Goal: Feedback & Contribution: Leave review/rating

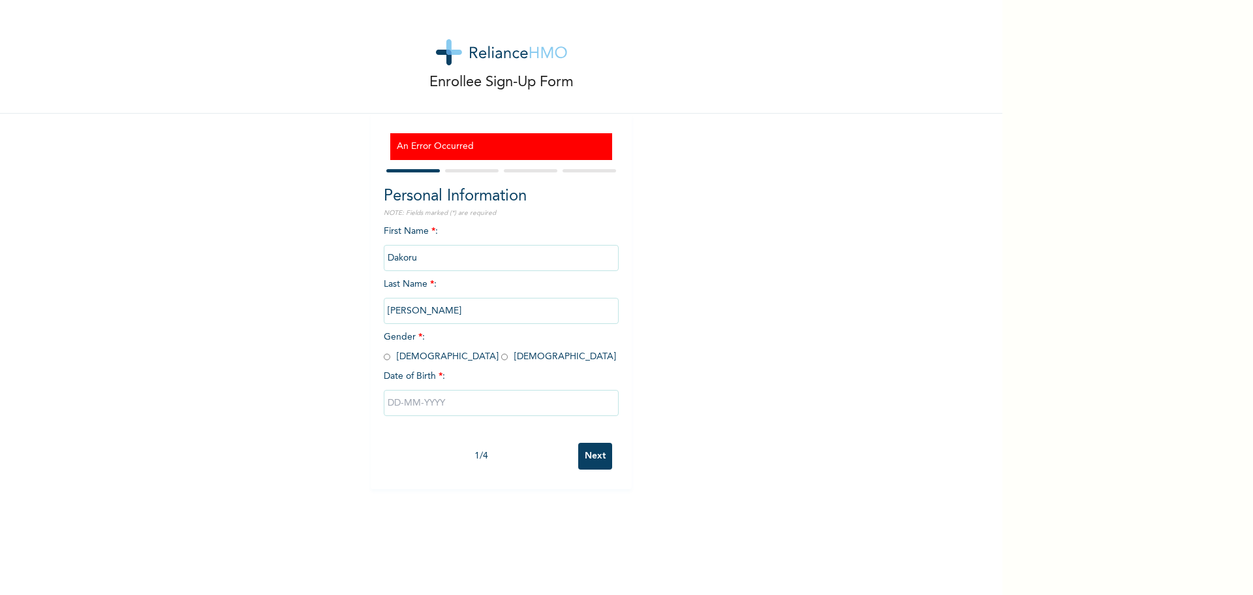
click at [501, 358] on input "radio" at bounding box center [504, 357] width 7 height 12
radio input "true"
click at [415, 408] on input "text" at bounding box center [501, 403] width 235 height 26
select select "7"
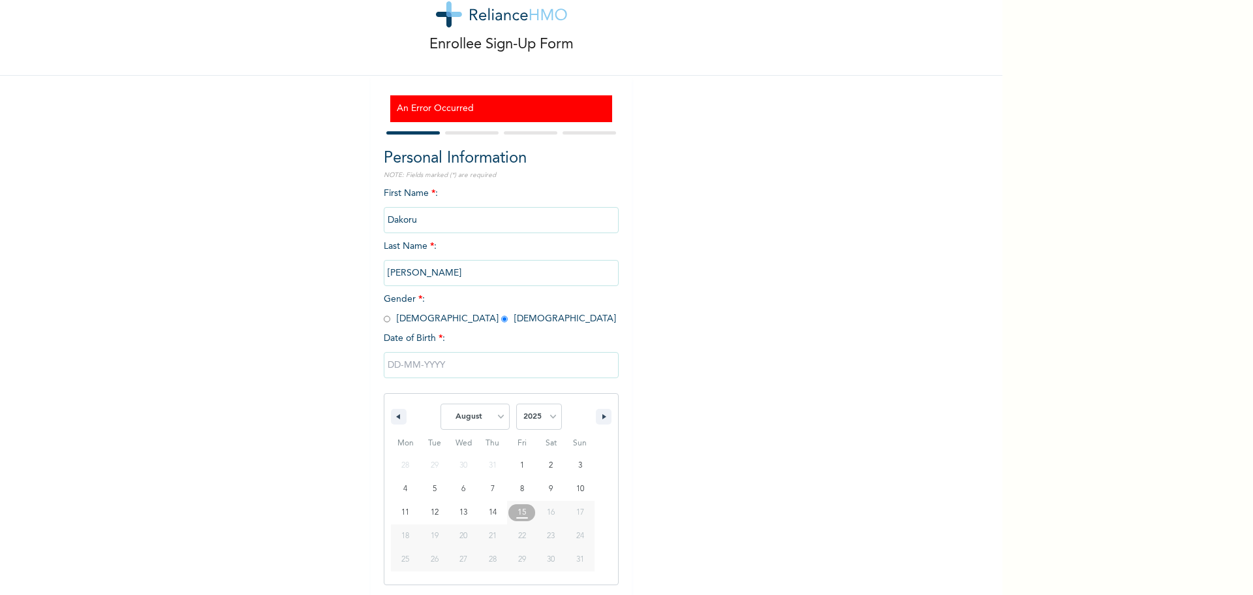
scroll to position [39, 0]
click at [548, 419] on select "2025 2024 2023 2022 2021 2020 2019 2018 2017 2016 2015 2014 2013 2012 2011 2010…" at bounding box center [539, 416] width 46 height 26
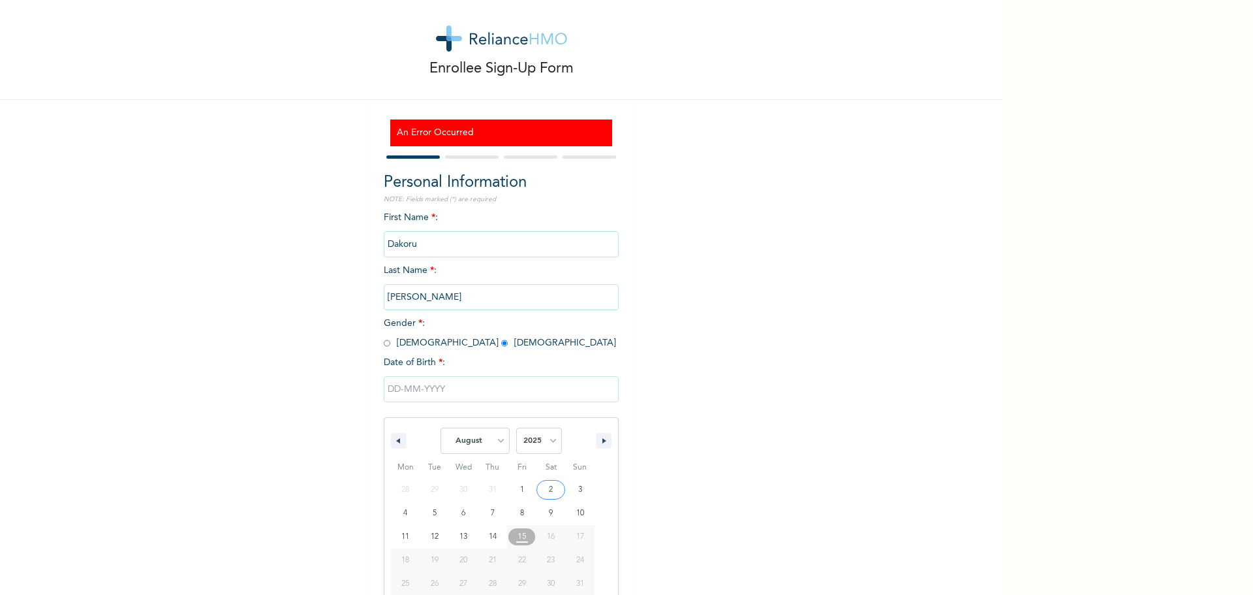
scroll to position [0, 0]
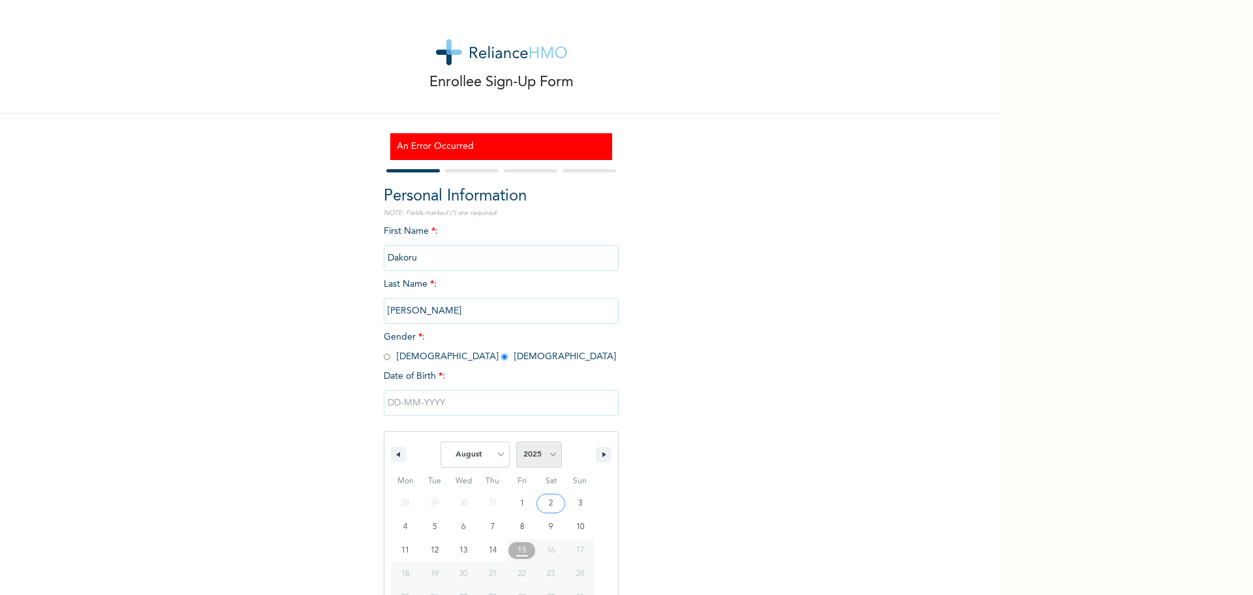
click at [545, 461] on select "2025 2024 2023 2022 2021 2020 2019 2018 2017 2016 2015 2014 2013 2012 2011 2010…" at bounding box center [539, 454] width 46 height 26
select select "1982"
click at [516, 442] on select "2025 2024 2023 2022 2021 2020 2019 2018 2017 2016 2015 2014 2013 2012 2011 2010…" at bounding box center [539, 454] width 46 height 26
click at [486, 455] on select "January February March April May June July August September October November De…" at bounding box center [475, 454] width 69 height 26
select select "11"
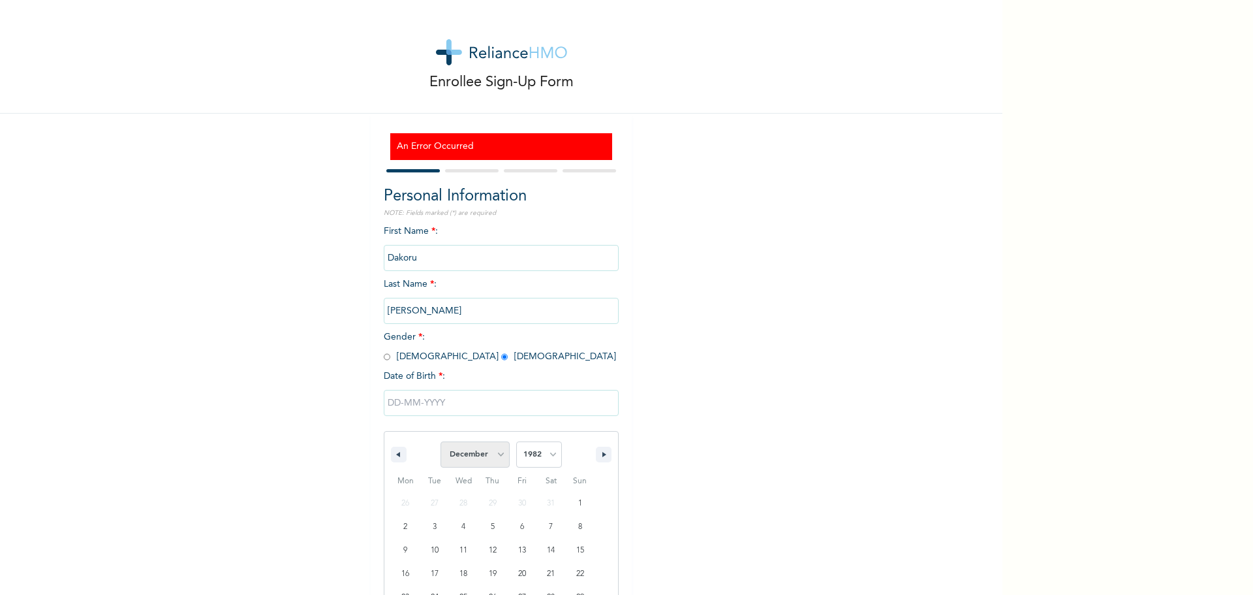
click at [441, 442] on select "January February March April May June July August September October November De…" at bounding box center [475, 454] width 69 height 26
type input "12/02/1982"
click at [588, 452] on input "Next" at bounding box center [595, 456] width 34 height 27
click at [408, 251] on input "text" at bounding box center [501, 258] width 235 height 26
type input "Dakoru"
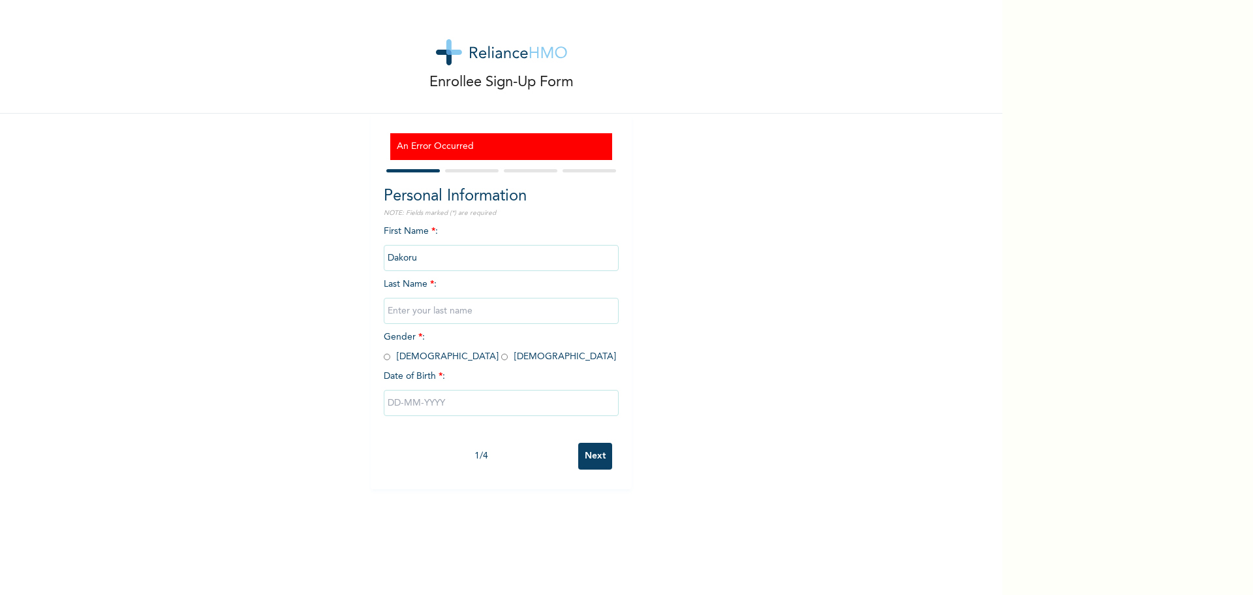
click at [445, 313] on input "text" at bounding box center [501, 311] width 235 height 26
type input "ONUOHA"
click at [501, 356] on input "radio" at bounding box center [504, 357] width 7 height 12
radio input "true"
click at [418, 403] on input "text" at bounding box center [501, 403] width 235 height 26
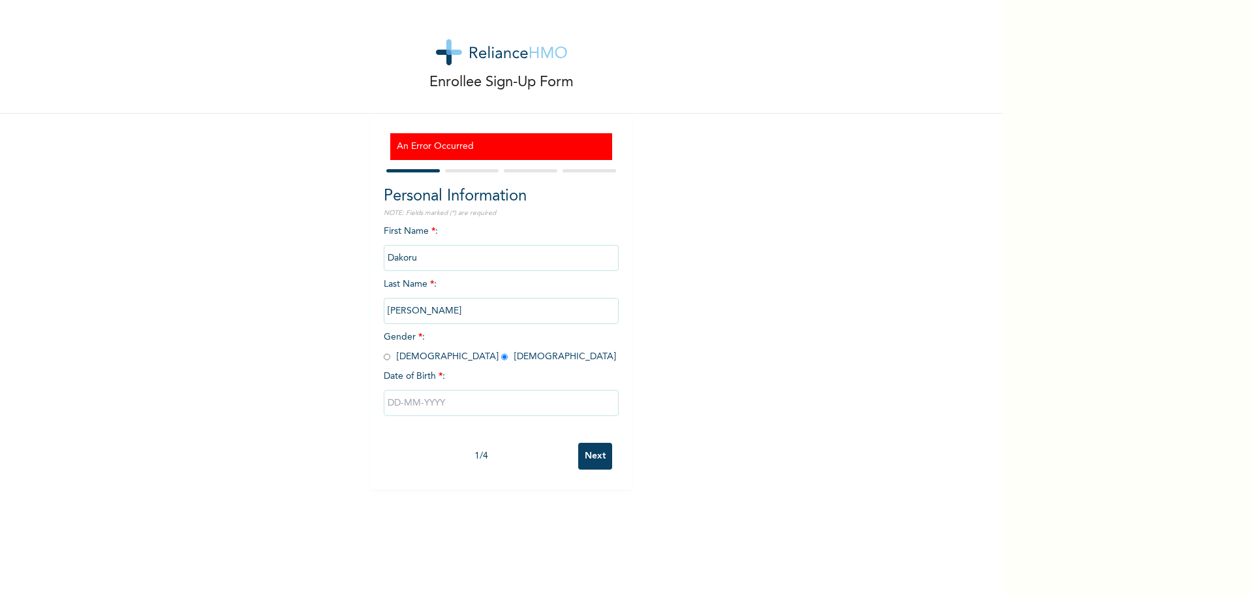
select select "7"
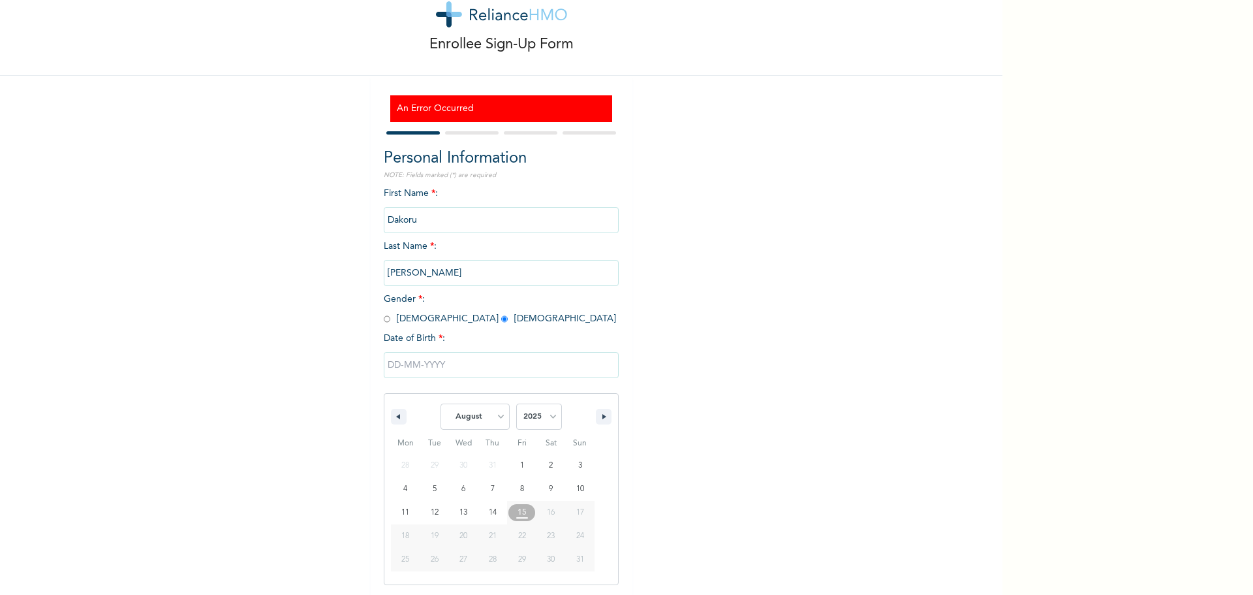
scroll to position [39, 0]
click at [548, 419] on select "2025 2024 2023 2022 2021 2020 2019 2018 2017 2016 2015 2014 2013 2012 2011 2010…" at bounding box center [539, 416] width 46 height 26
select select "1982"
click at [516, 403] on select "2025 2024 2023 2022 2021 2020 2019 2018 2017 2016 2015 2014 2013 2012 2011 2010…" at bounding box center [539, 416] width 46 height 26
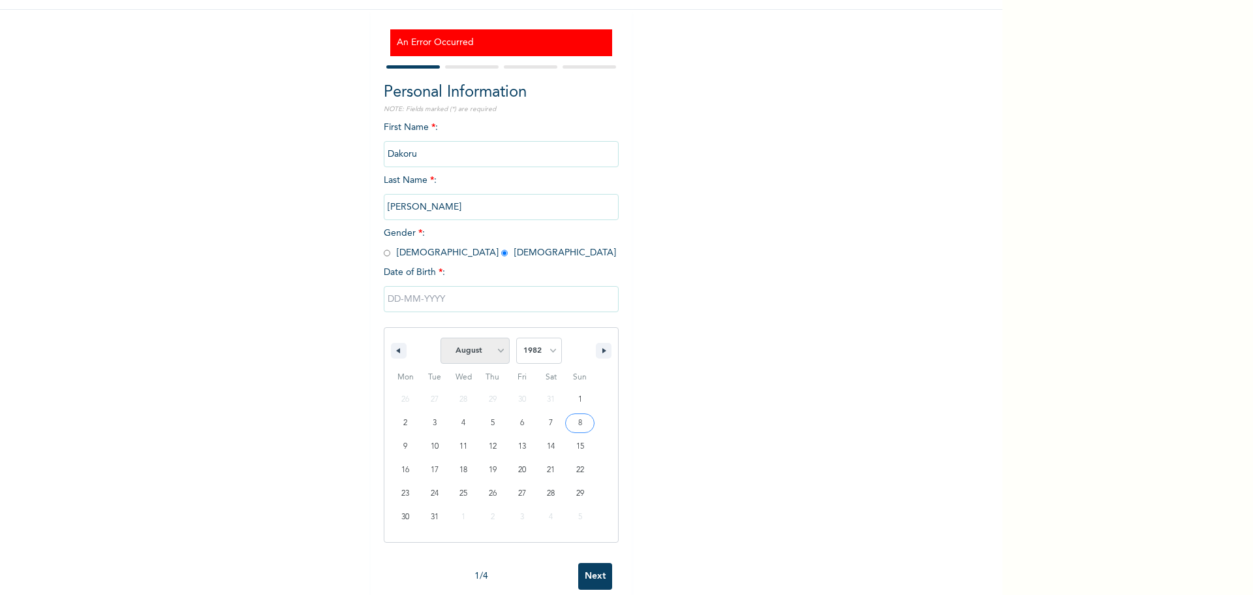
click at [490, 352] on select "January February March April May June July August September October November De…" at bounding box center [475, 350] width 69 height 26
select select "11"
click at [441, 338] on select "January February March April May June July August September October November De…" at bounding box center [475, 350] width 69 height 26
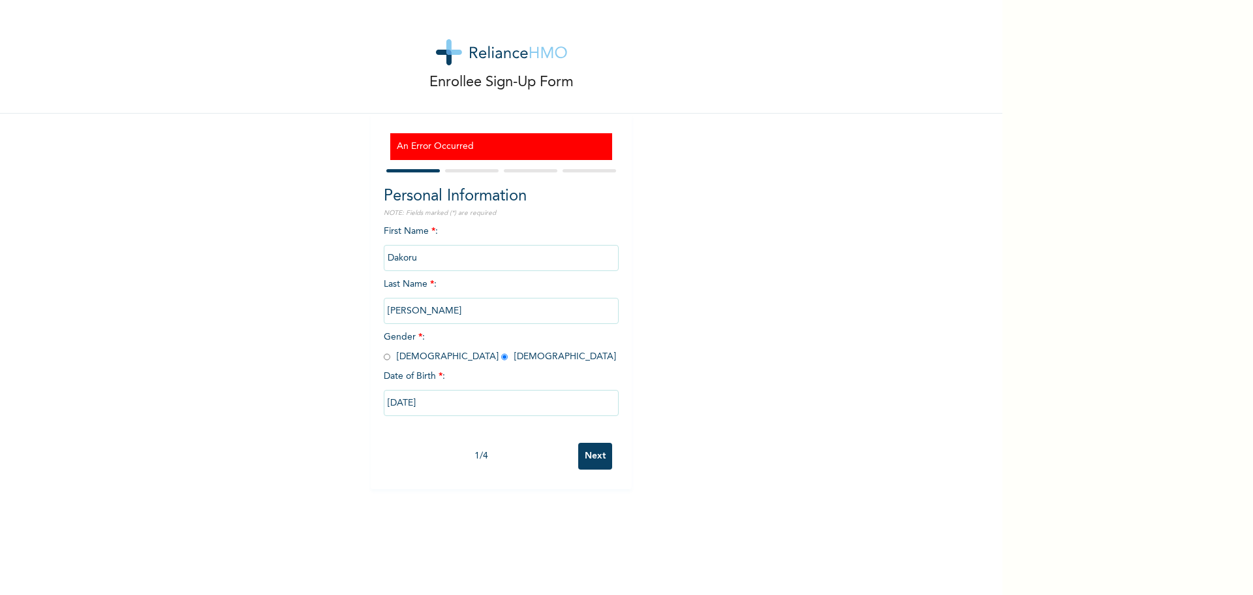
type input "12/02/1982"
click at [578, 456] on input "Next" at bounding box center [595, 456] width 34 height 27
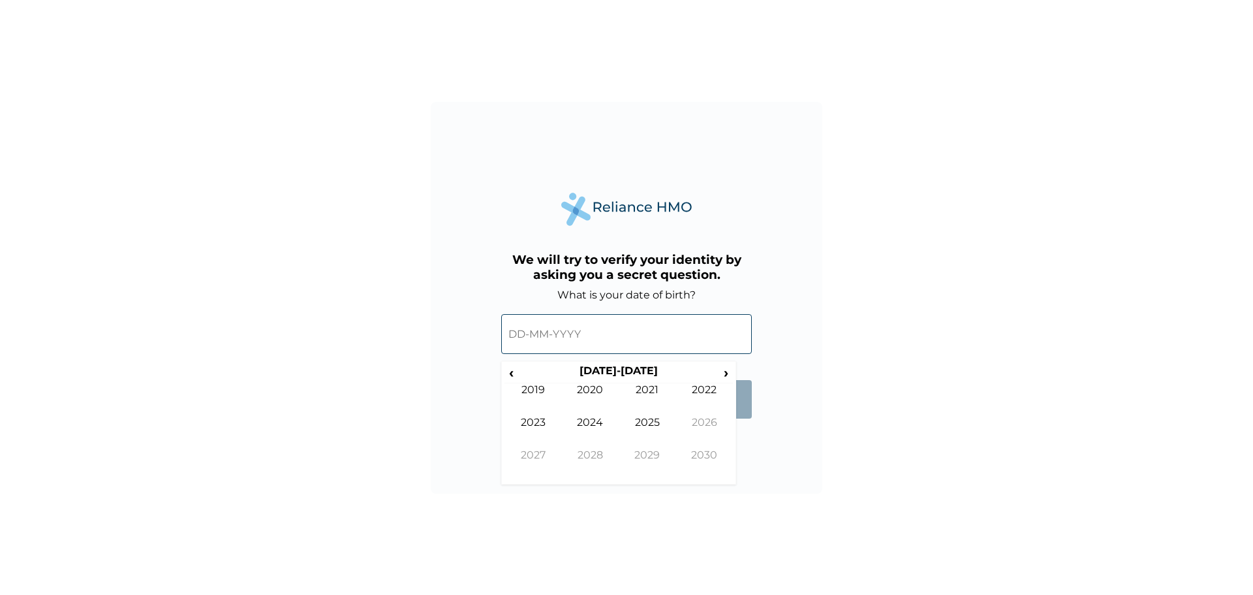
click at [510, 336] on input "text" at bounding box center [626, 334] width 251 height 40
click at [724, 373] on span "›" at bounding box center [726, 372] width 14 height 16
click at [510, 370] on span "‹" at bounding box center [512, 372] width 14 height 16
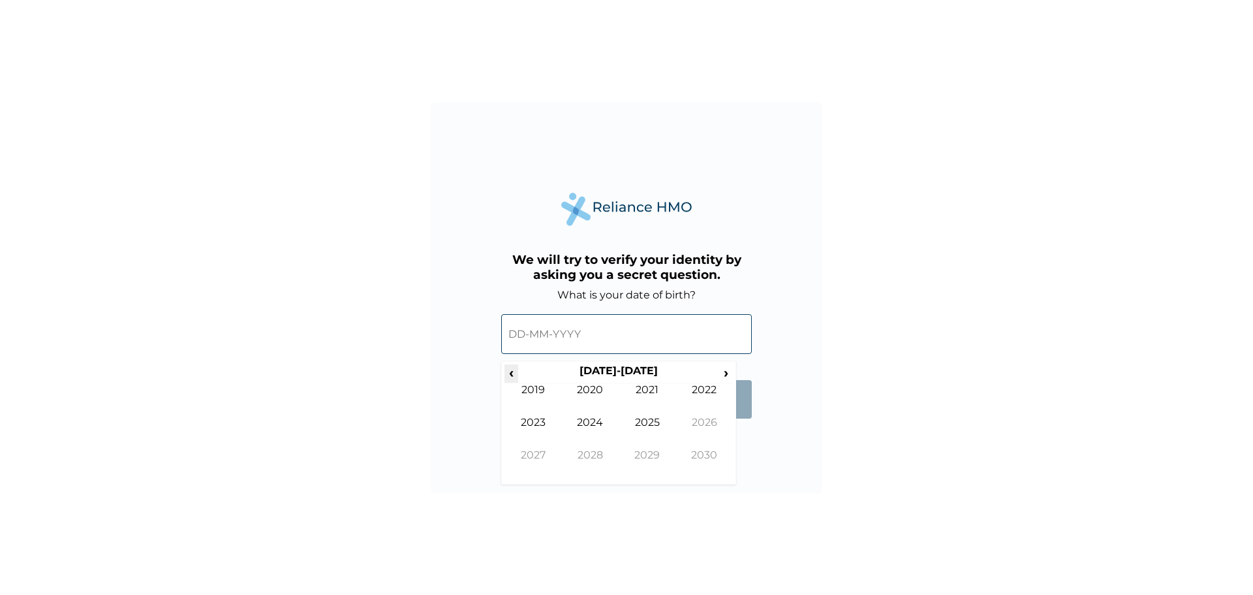
click at [510, 370] on span "‹" at bounding box center [512, 372] width 14 height 16
click at [699, 392] on td "1982" at bounding box center [704, 399] width 57 height 33
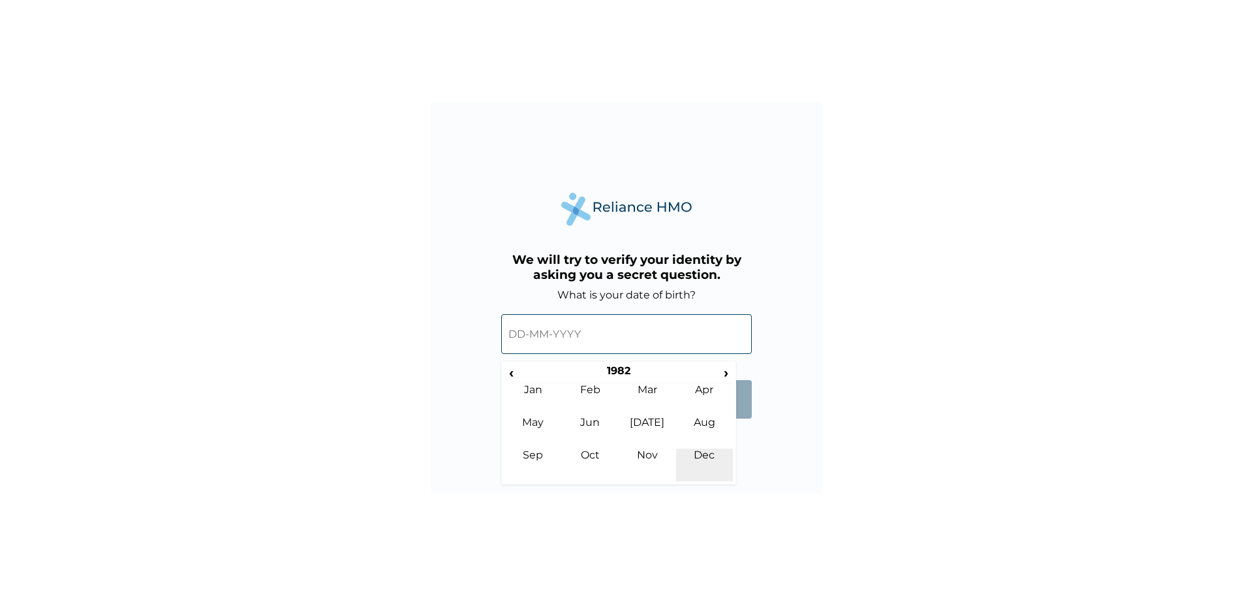
click at [702, 458] on td "Dec" at bounding box center [704, 464] width 57 height 33
click at [649, 407] on td "2" at bounding box center [651, 410] width 33 height 18
type input "02-12-1982"
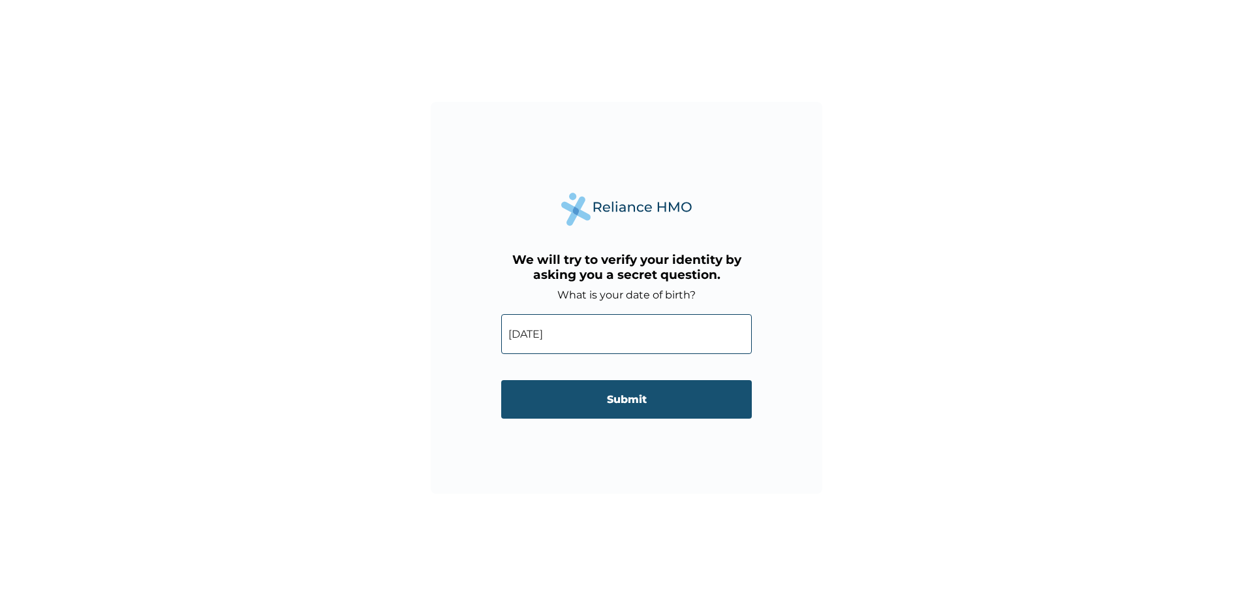
click at [632, 403] on input "Submit" at bounding box center [626, 399] width 251 height 39
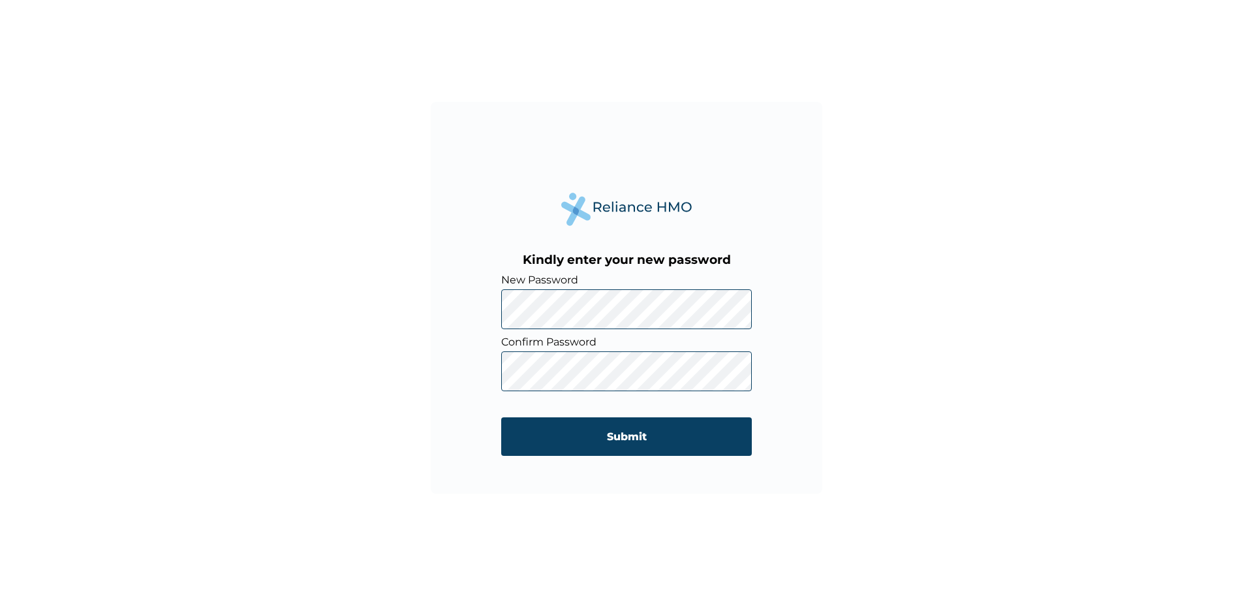
click at [576, 396] on form "New Password Confirm Password Submit" at bounding box center [626, 370] width 251 height 195
click at [643, 436] on input "Submit" at bounding box center [626, 436] width 251 height 39
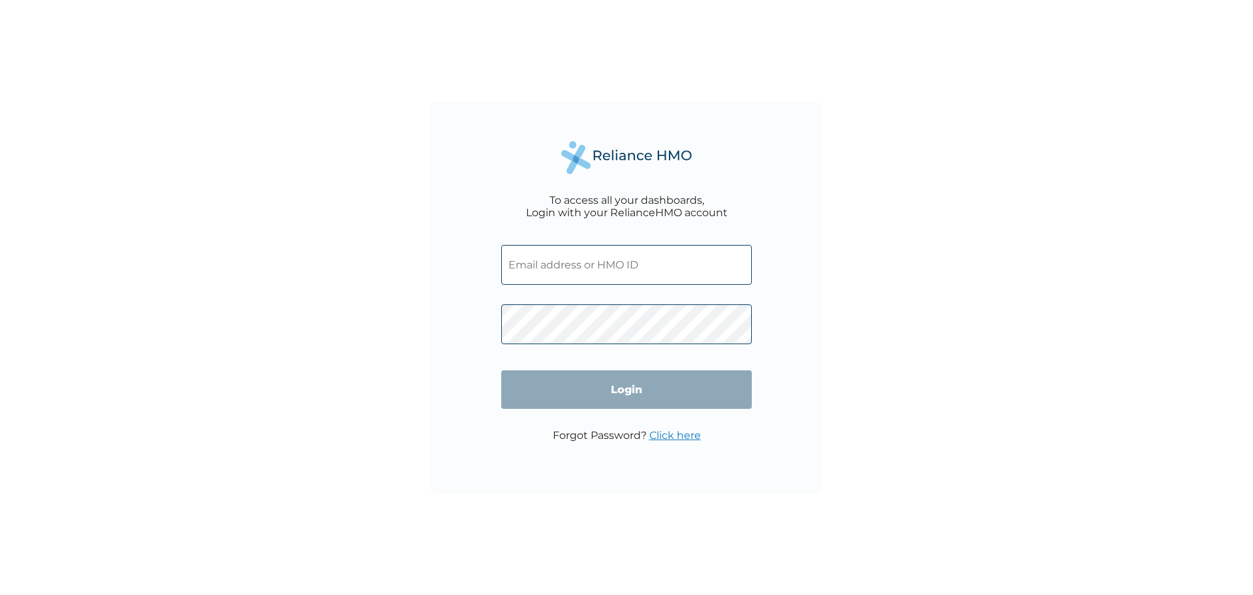
click at [554, 263] on input "text" at bounding box center [626, 265] width 251 height 40
type input "z"
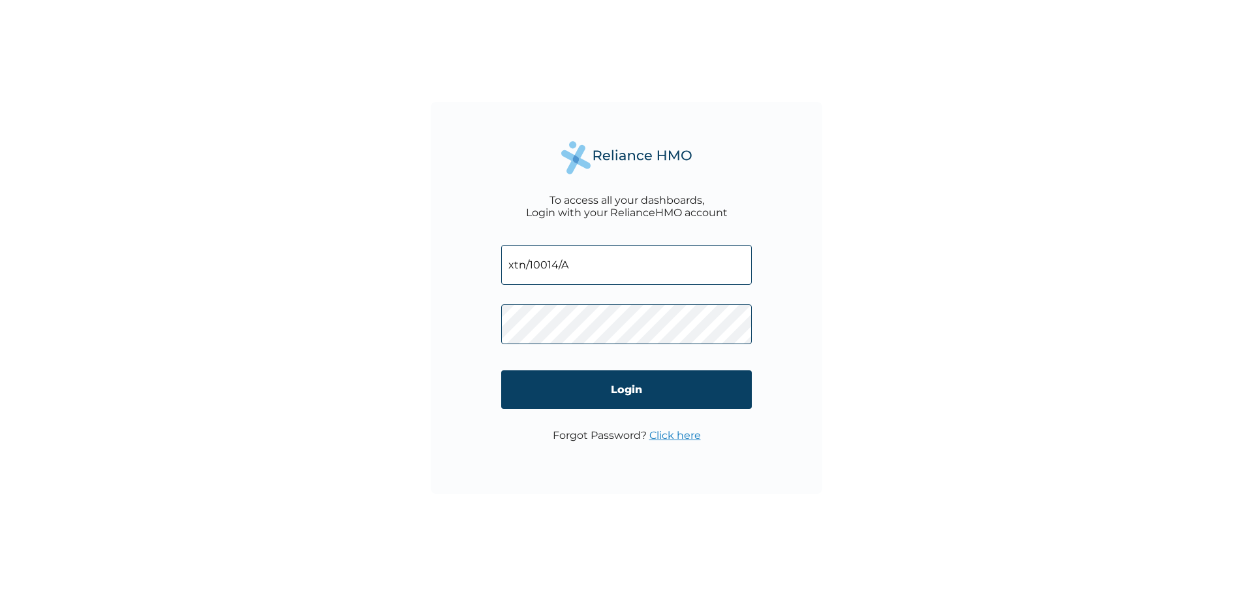
type input "xtn/10014/A"
click at [626, 380] on input "Login" at bounding box center [626, 389] width 251 height 39
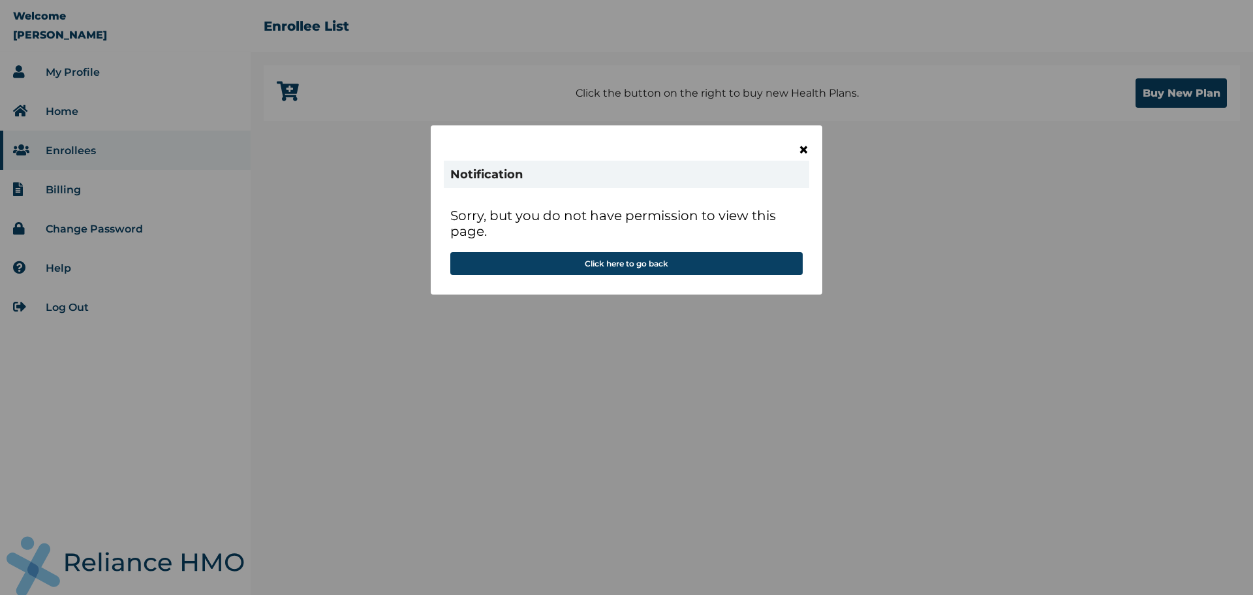
click at [800, 150] on span "×" at bounding box center [803, 149] width 11 height 22
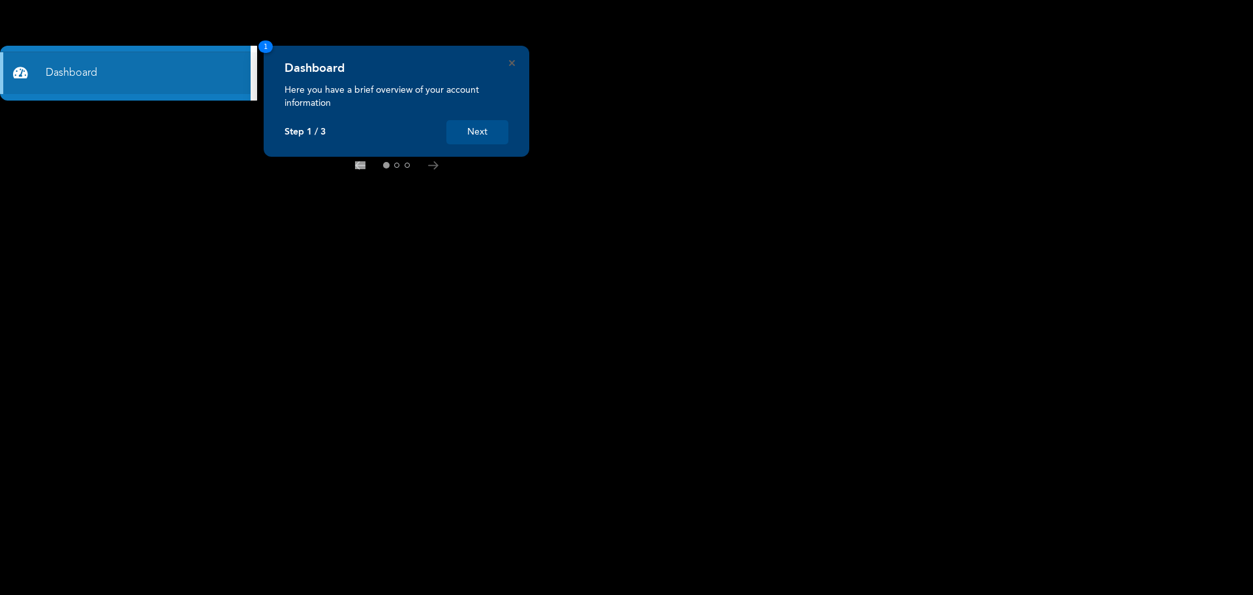
click at [489, 132] on button "Next" at bounding box center [477, 132] width 62 height 24
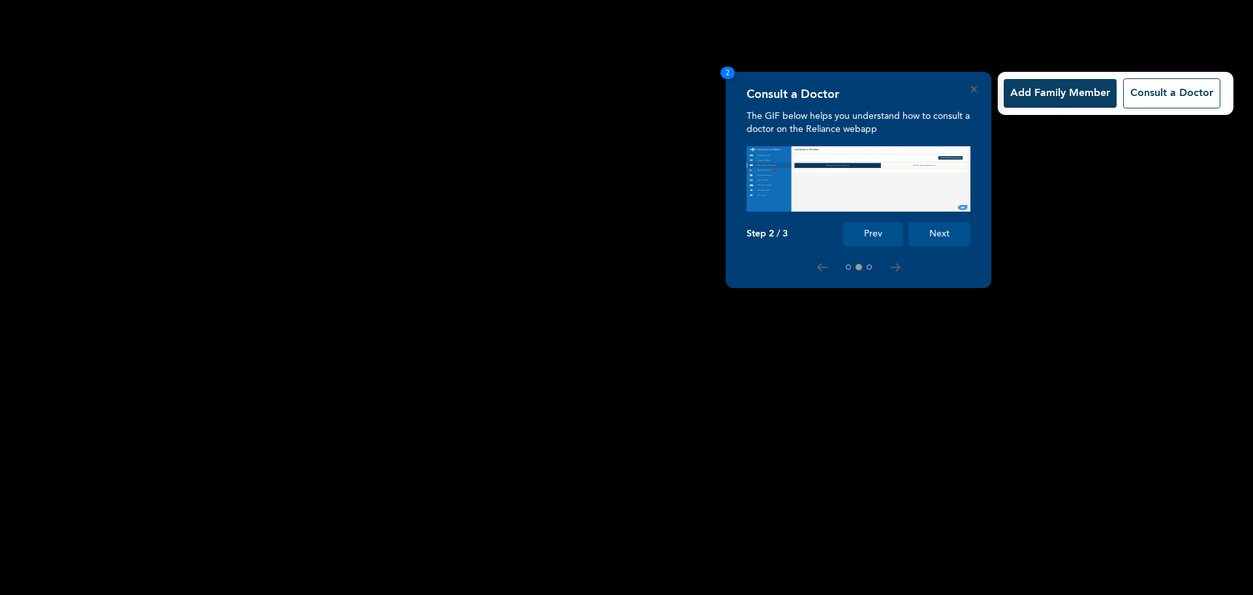
click at [929, 237] on button "Next" at bounding box center [940, 234] width 62 height 24
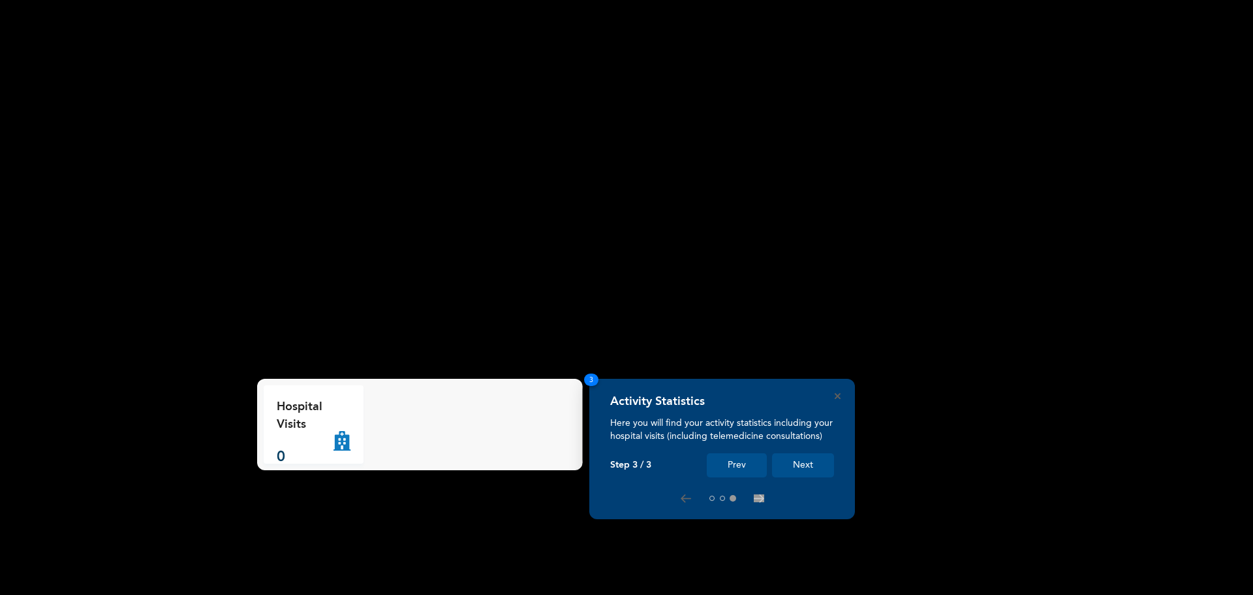
click at [805, 464] on button "Next" at bounding box center [803, 465] width 62 height 24
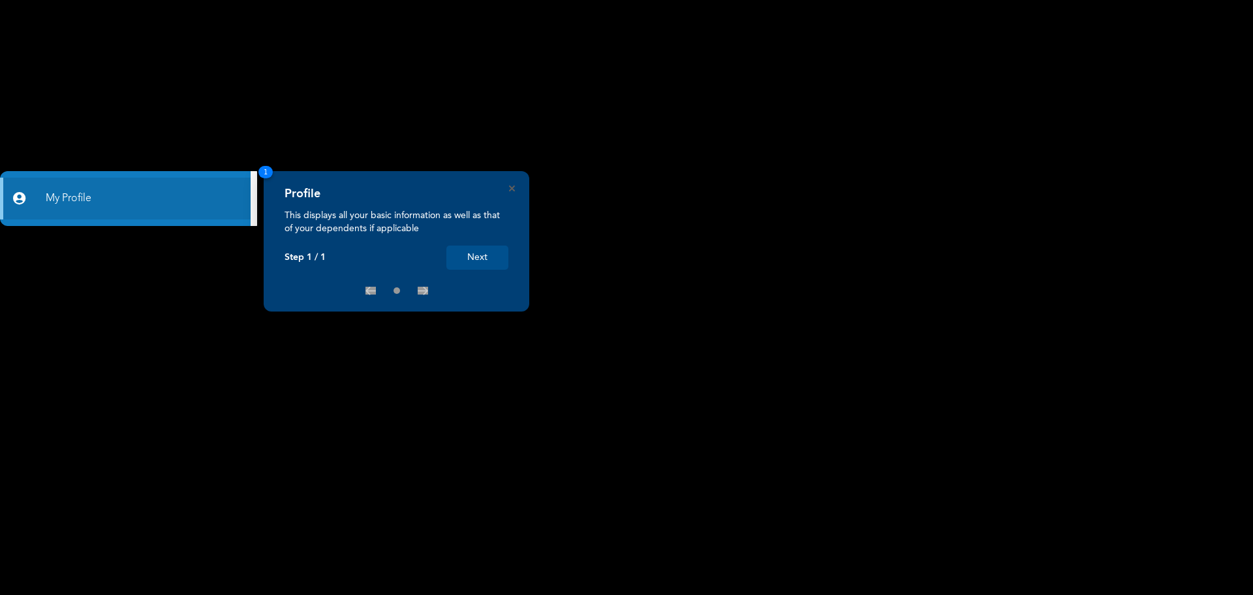
click at [482, 257] on button "Next" at bounding box center [477, 257] width 62 height 24
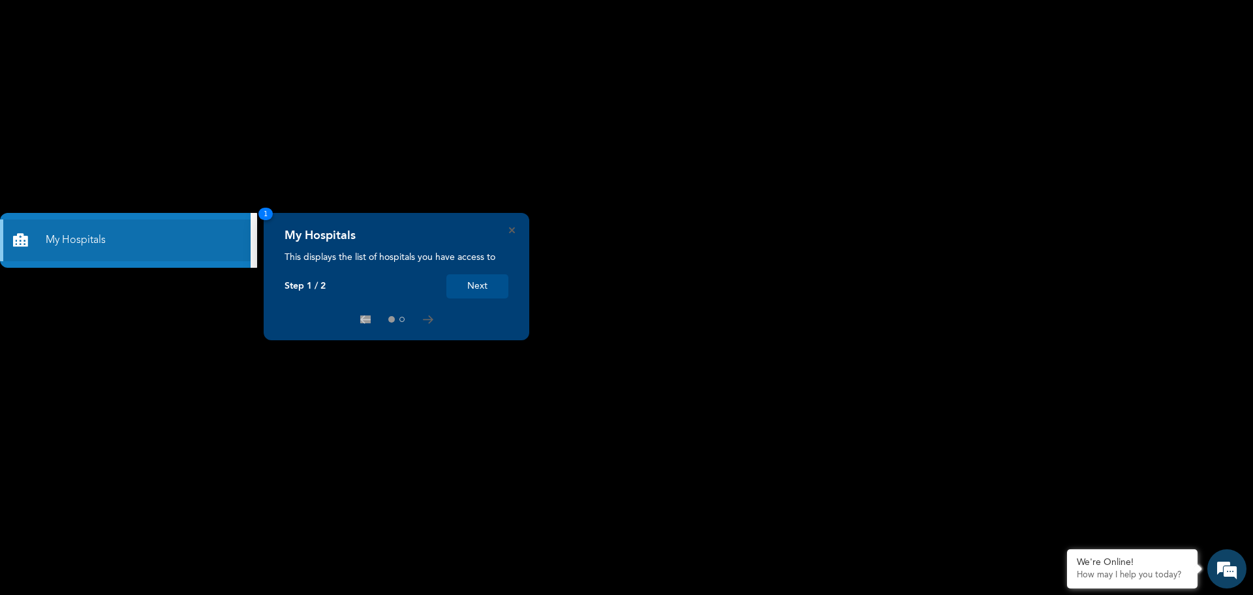
click at [482, 280] on button "Next" at bounding box center [477, 286] width 62 height 24
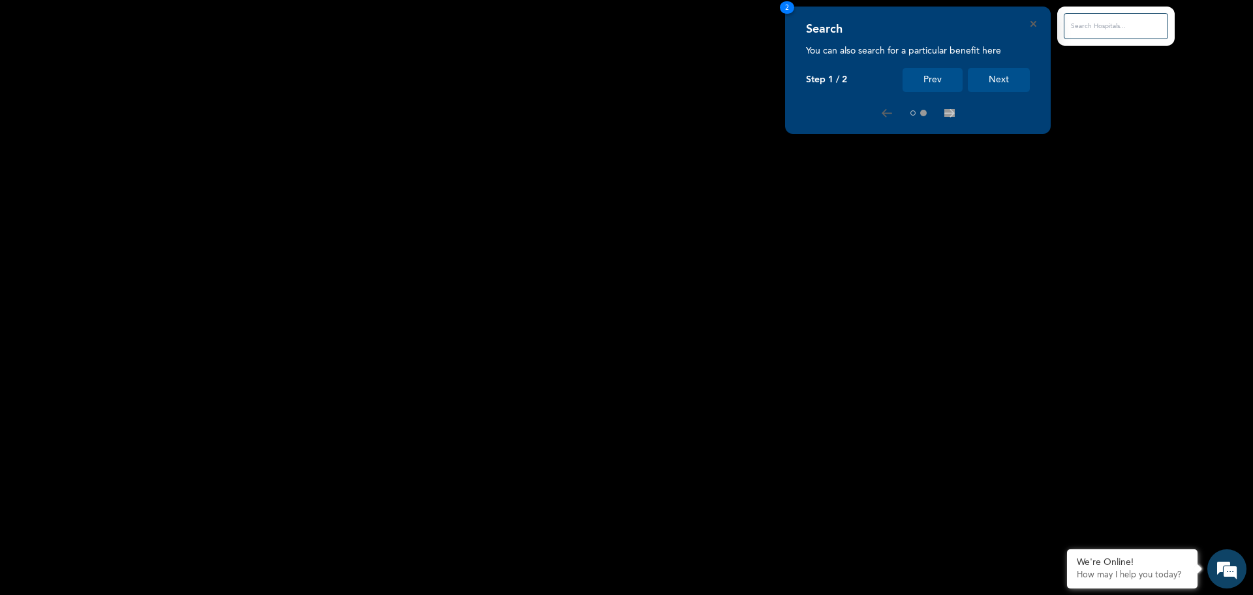
click at [991, 84] on button "Next" at bounding box center [999, 80] width 62 height 24
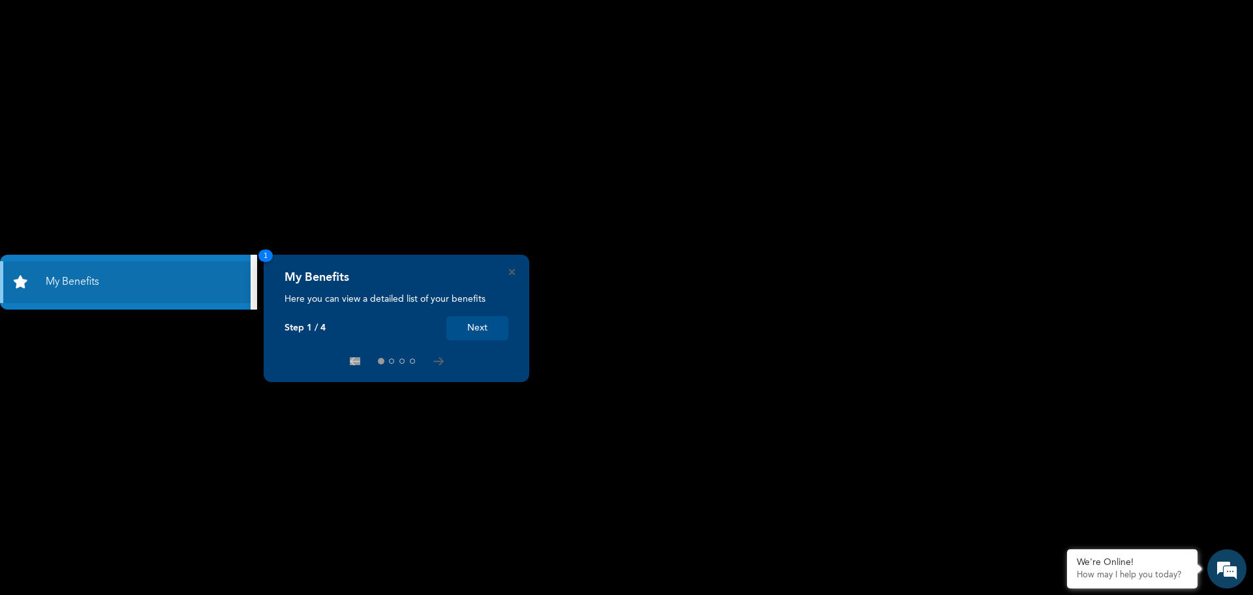
click at [465, 330] on button "Next" at bounding box center [477, 328] width 62 height 24
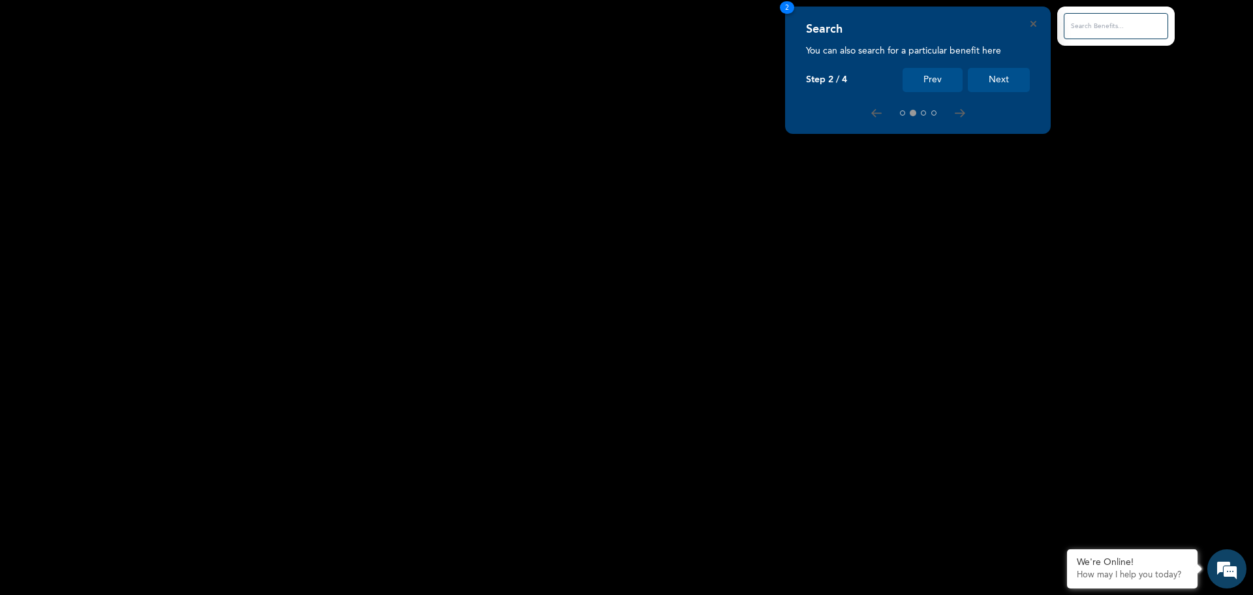
click at [986, 76] on button "Next" at bounding box center [999, 80] width 62 height 24
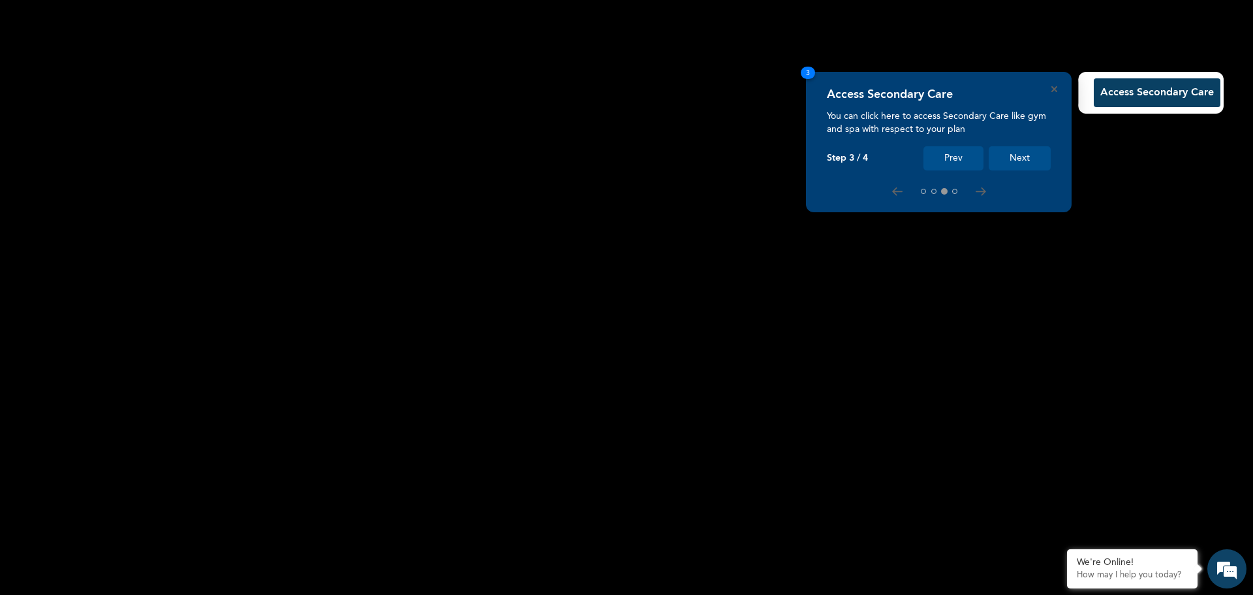
click at [1020, 157] on button "Next" at bounding box center [1020, 158] width 62 height 24
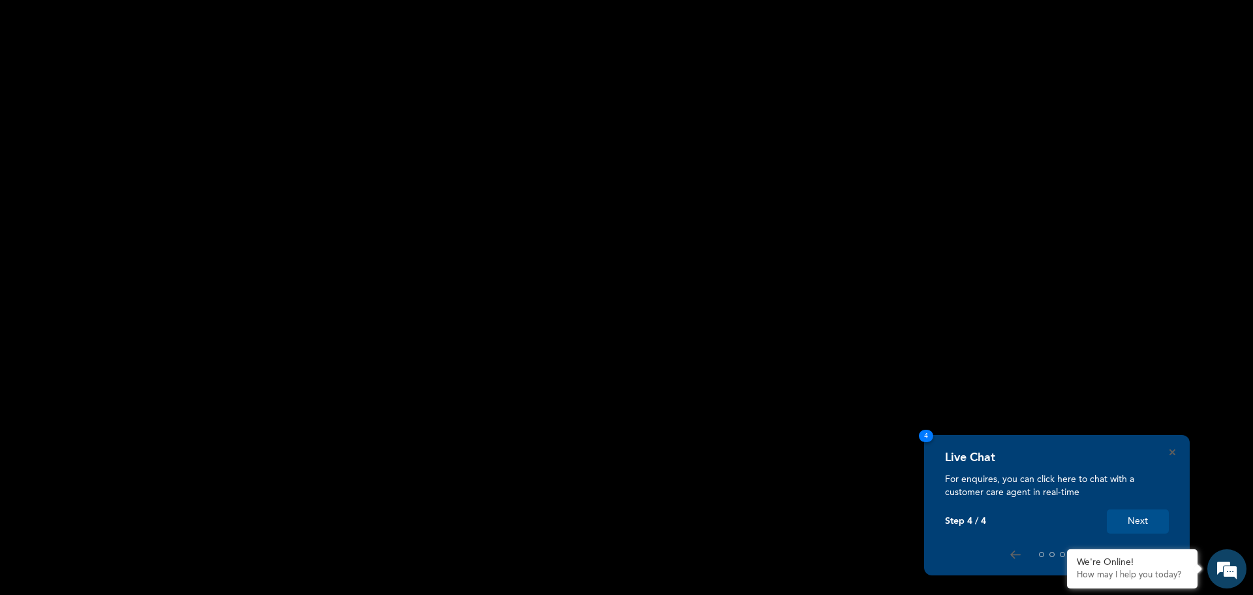
click at [1164, 516] on button "Next" at bounding box center [1138, 521] width 62 height 24
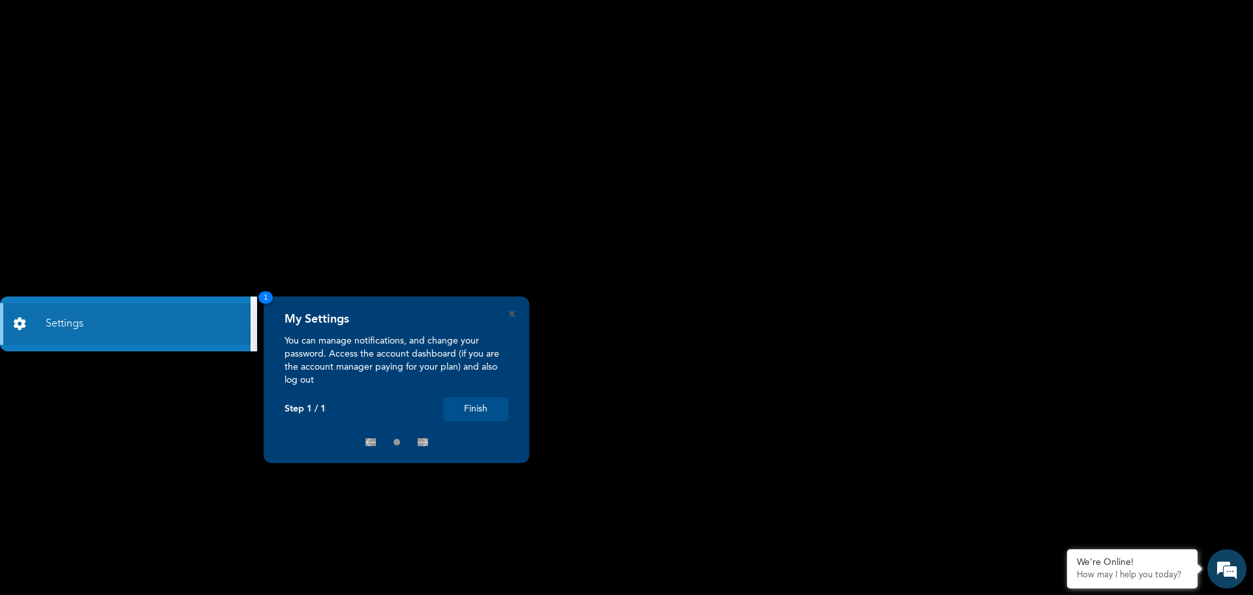
click at [473, 413] on button "Finish" at bounding box center [475, 409] width 65 height 24
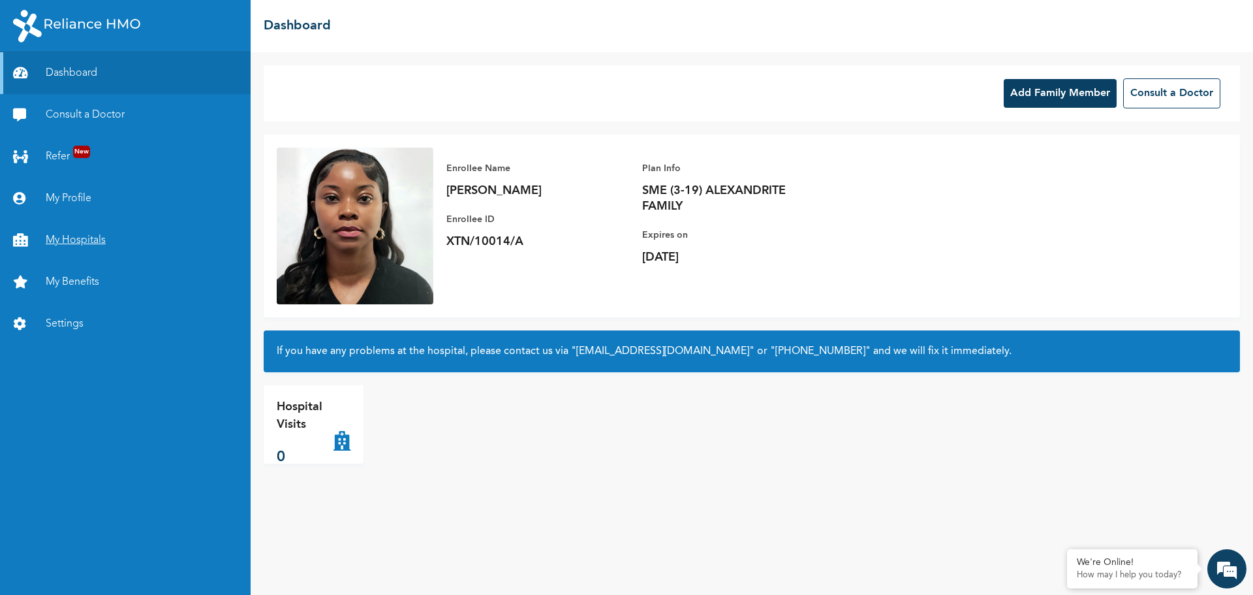
click at [86, 241] on link "My Hospitals" at bounding box center [125, 240] width 251 height 42
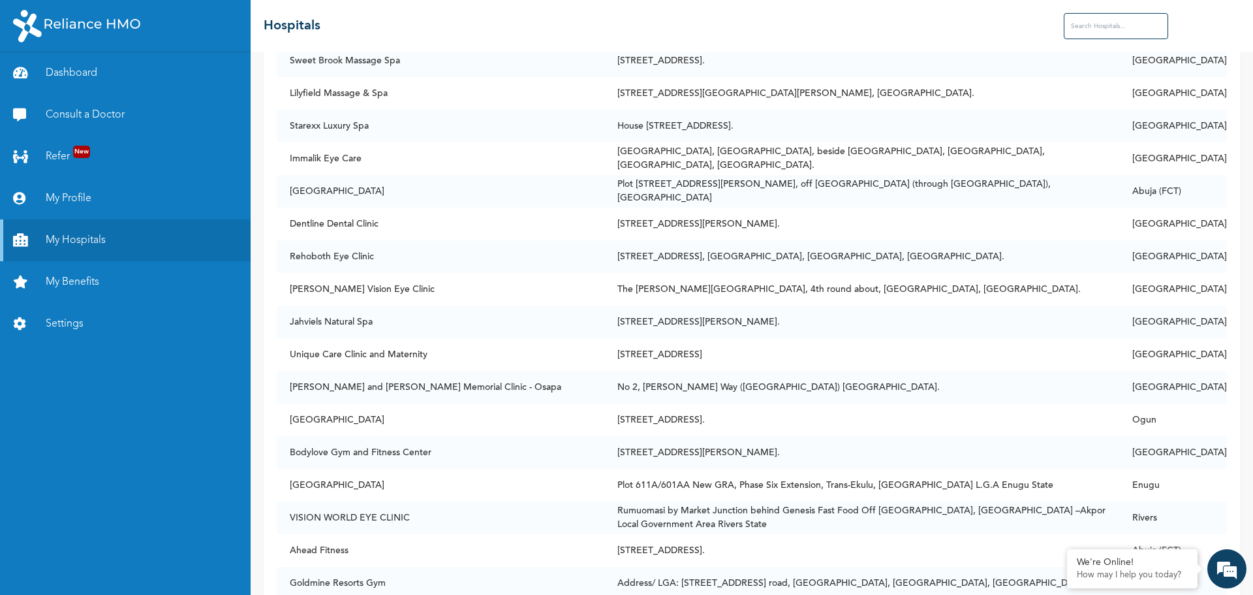
scroll to position [76897, 0]
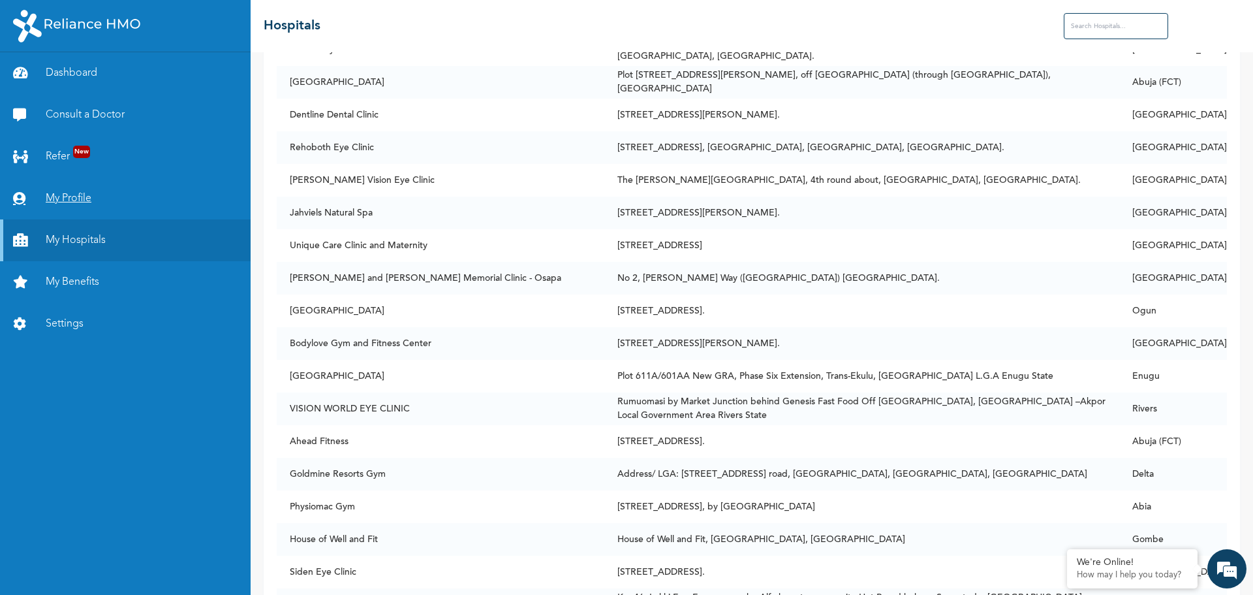
click at [66, 195] on link "My Profile" at bounding box center [125, 199] width 251 height 42
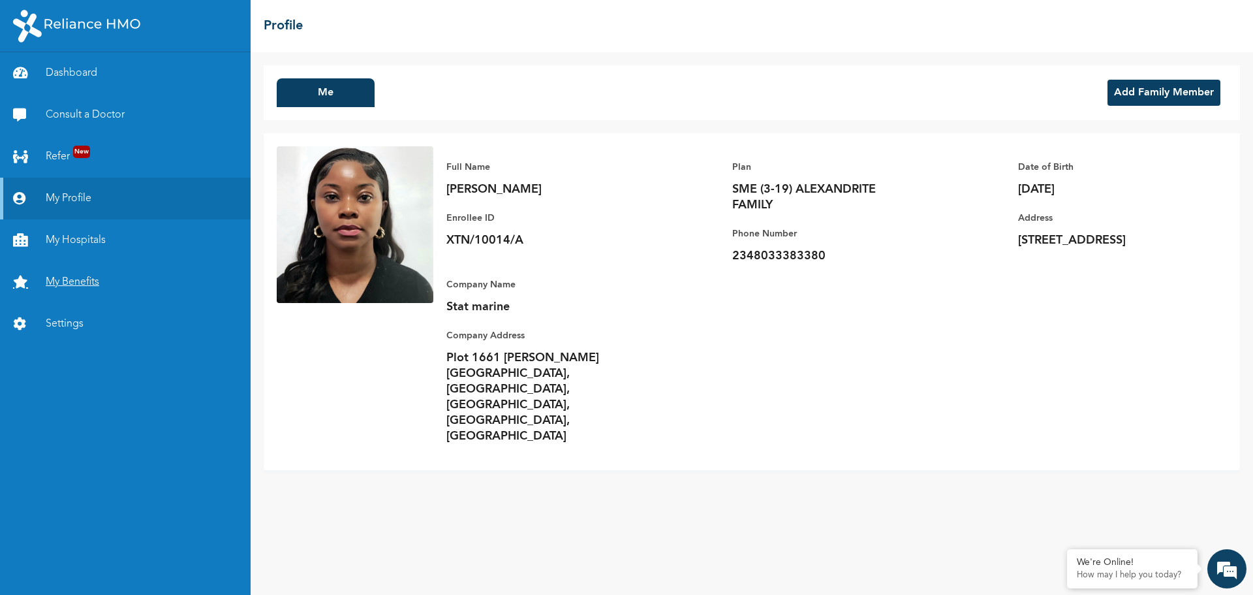
click at [78, 283] on link "My Benefits" at bounding box center [125, 282] width 251 height 42
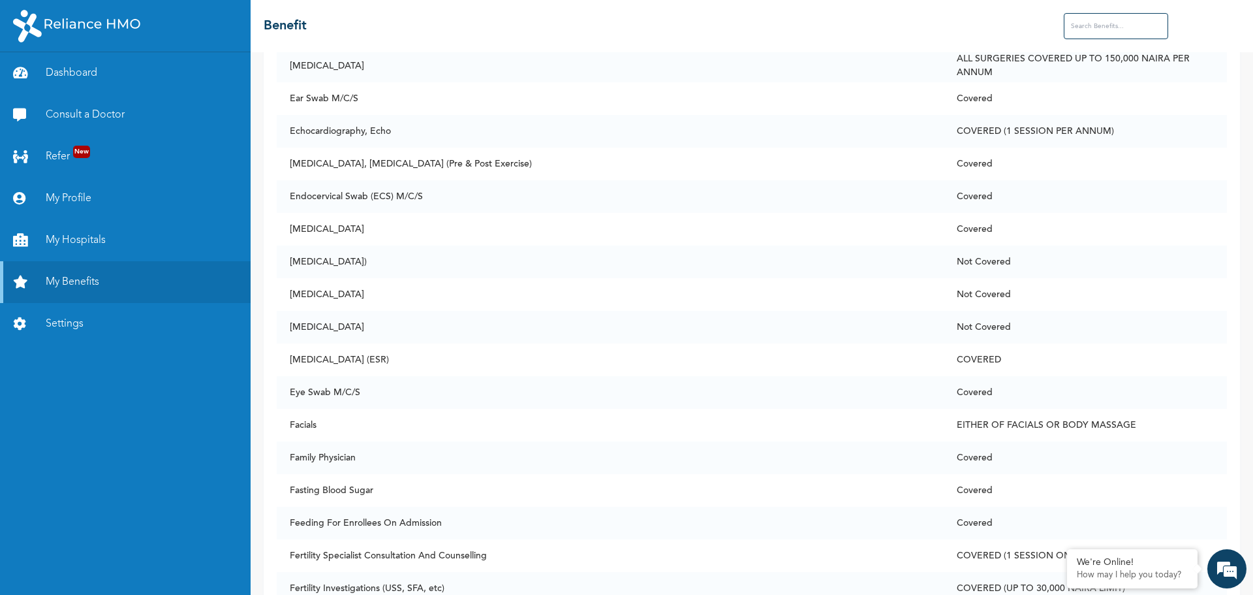
scroll to position [2599, 0]
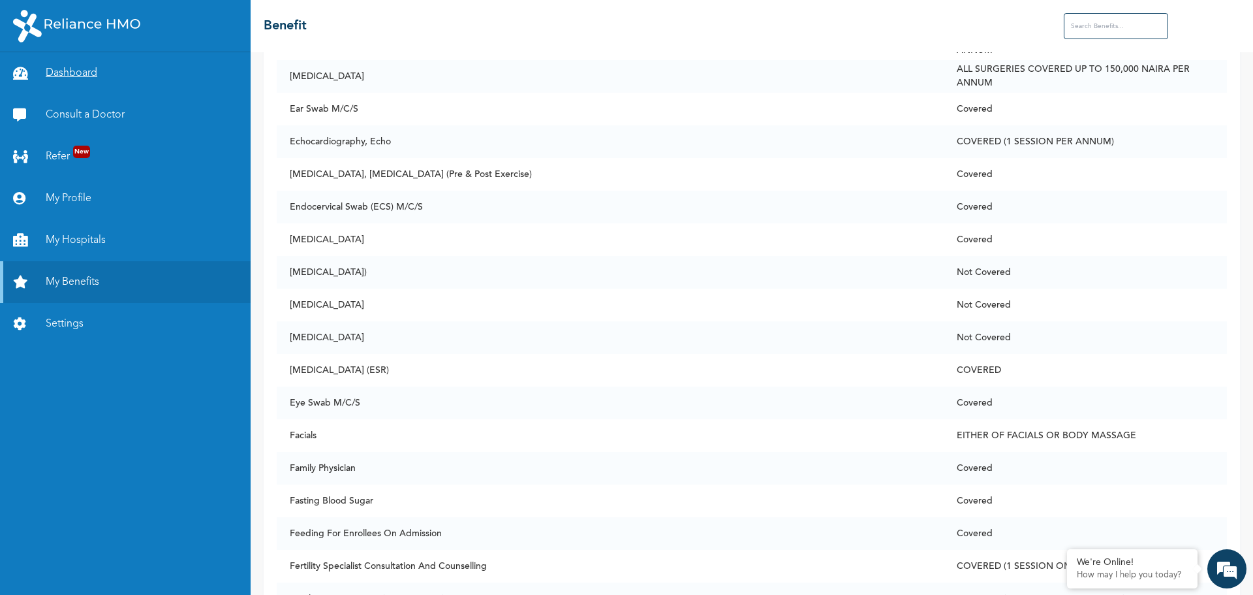
click at [86, 76] on link "Dashboard" at bounding box center [125, 73] width 251 height 42
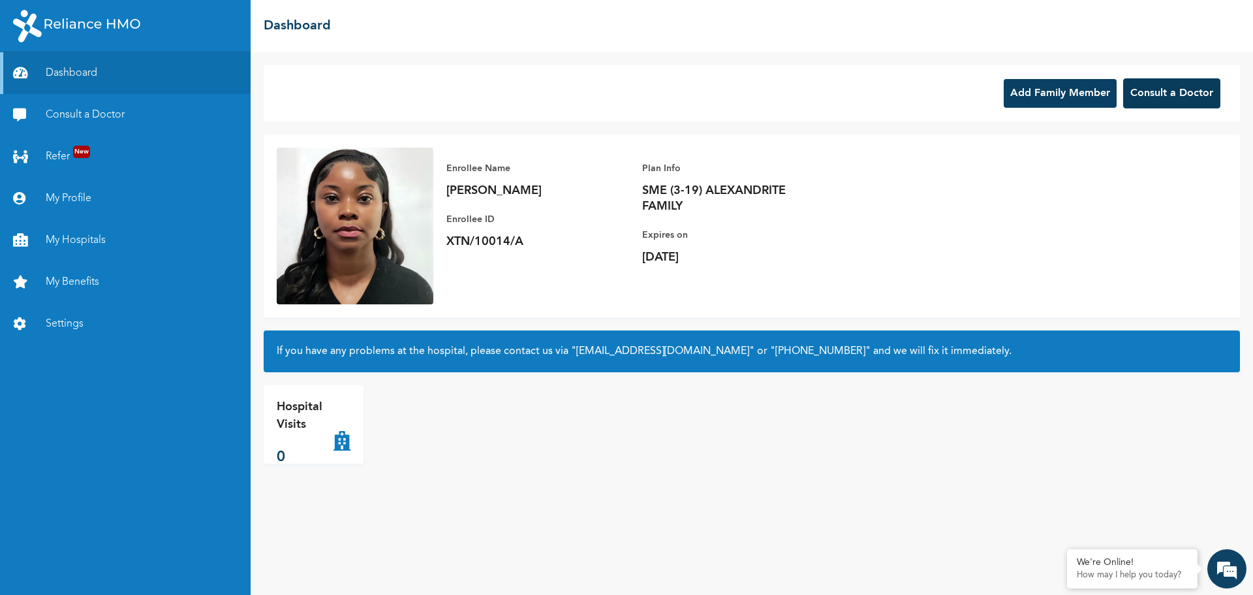
click at [1139, 90] on button "Consult a Doctor" at bounding box center [1171, 93] width 97 height 30
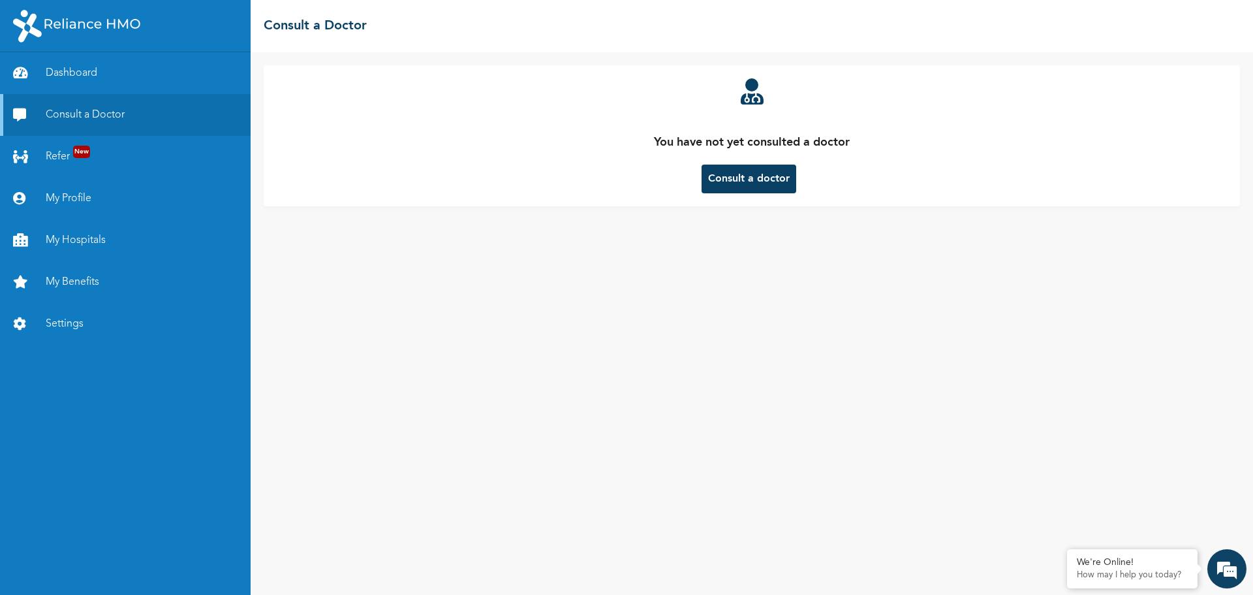
click at [768, 178] on button "Consult a doctor" at bounding box center [749, 178] width 95 height 29
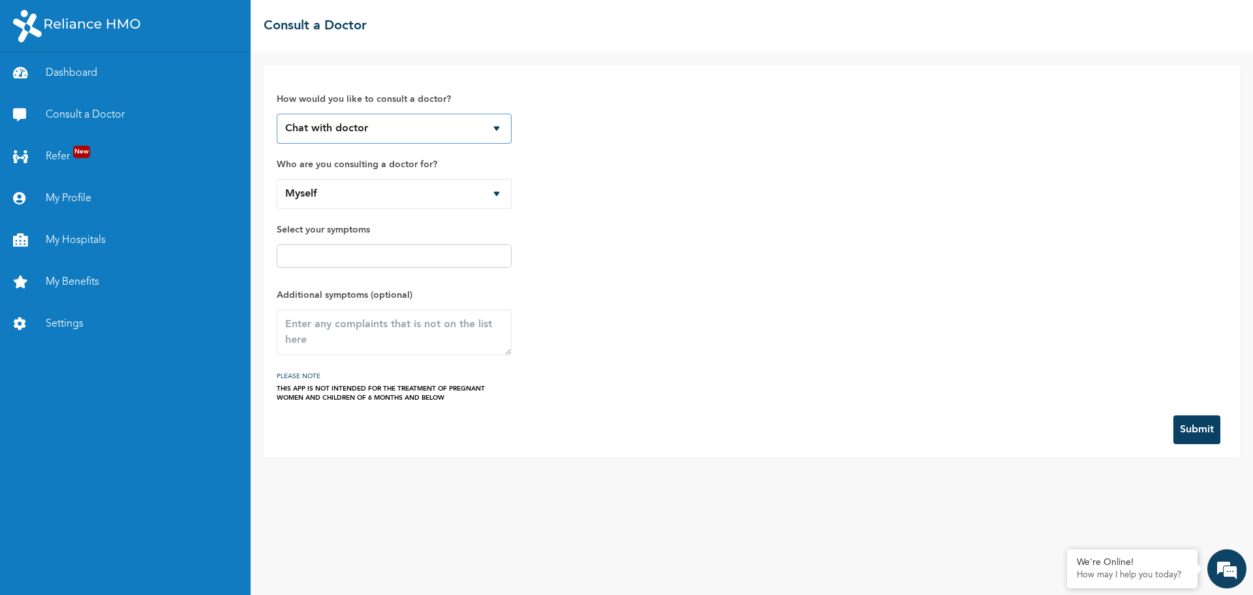
click at [496, 125] on select "Chat with doctor Phone Call" at bounding box center [394, 129] width 235 height 30
click at [595, 142] on div "How would you like to consult a doctor? Chat with doctor Phone Call Who are you…" at bounding box center [752, 240] width 950 height 324
click at [69, 70] on link "Dashboard" at bounding box center [125, 73] width 251 height 42
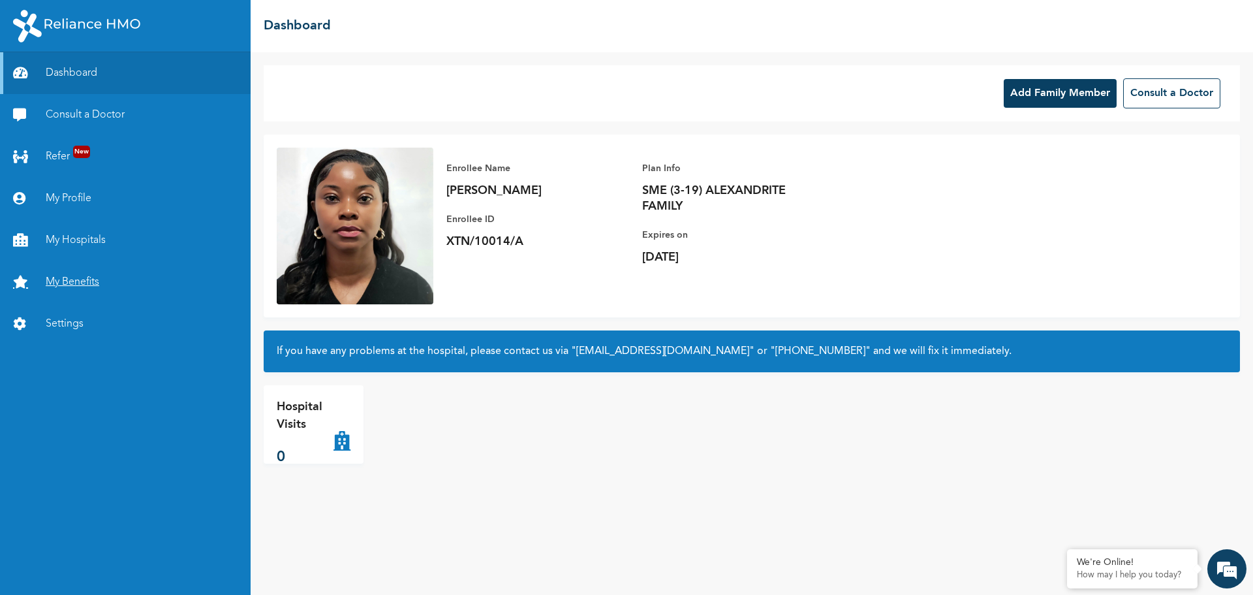
click at [67, 285] on link "My Benefits" at bounding box center [125, 282] width 251 height 42
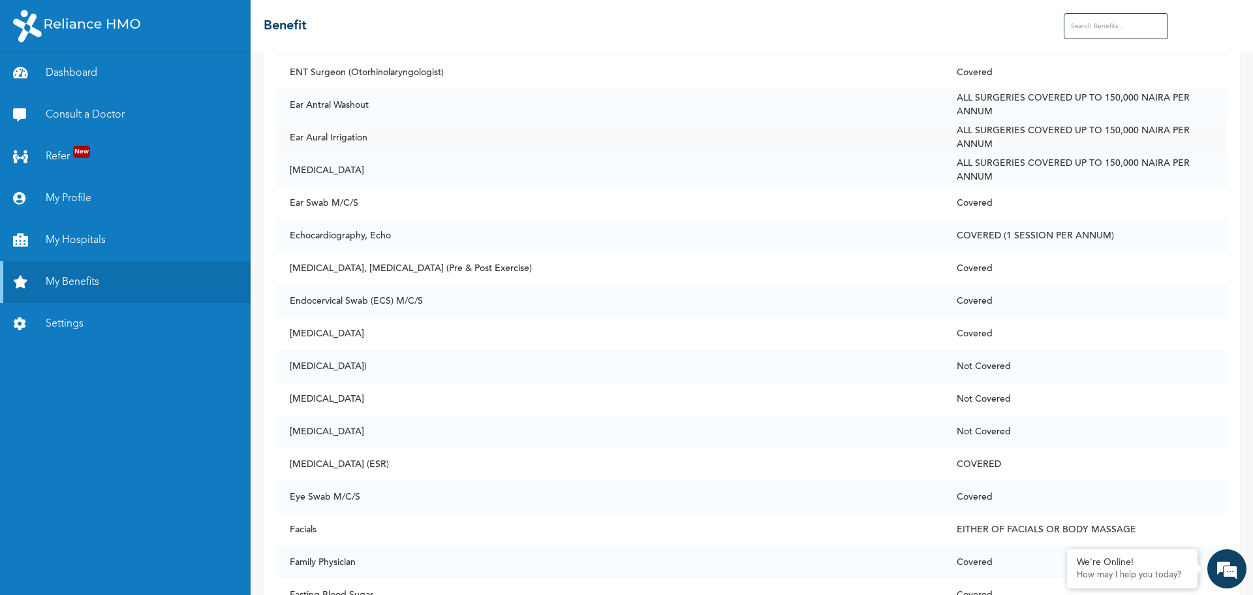
scroll to position [2480, 0]
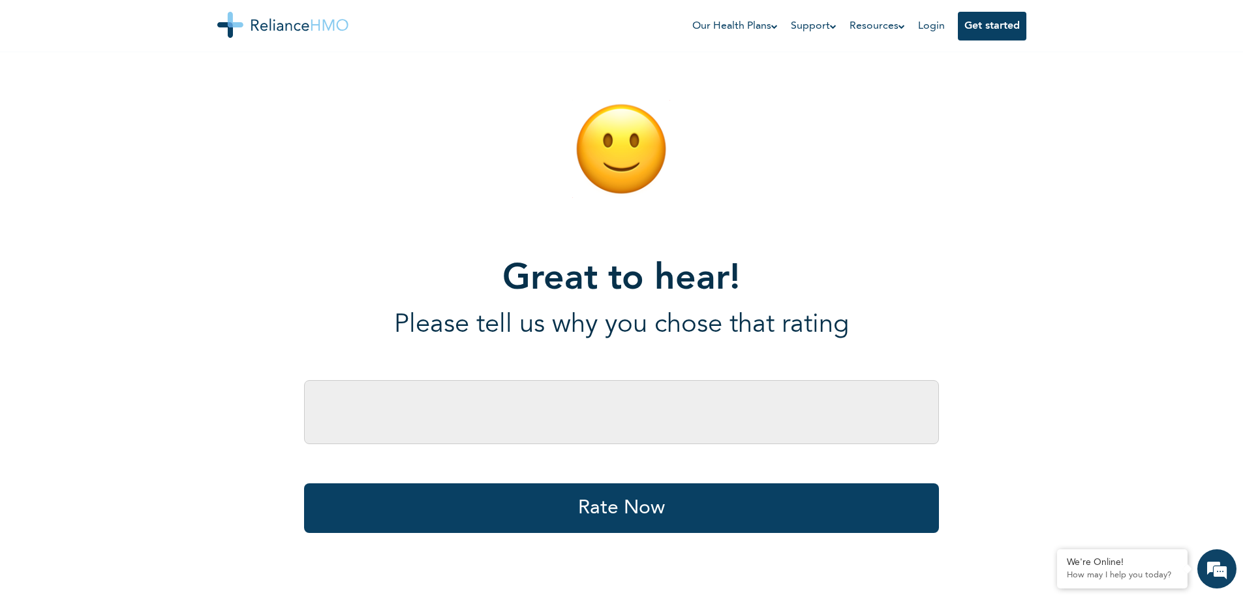
click at [388, 403] on input "text" at bounding box center [621, 412] width 635 height 64
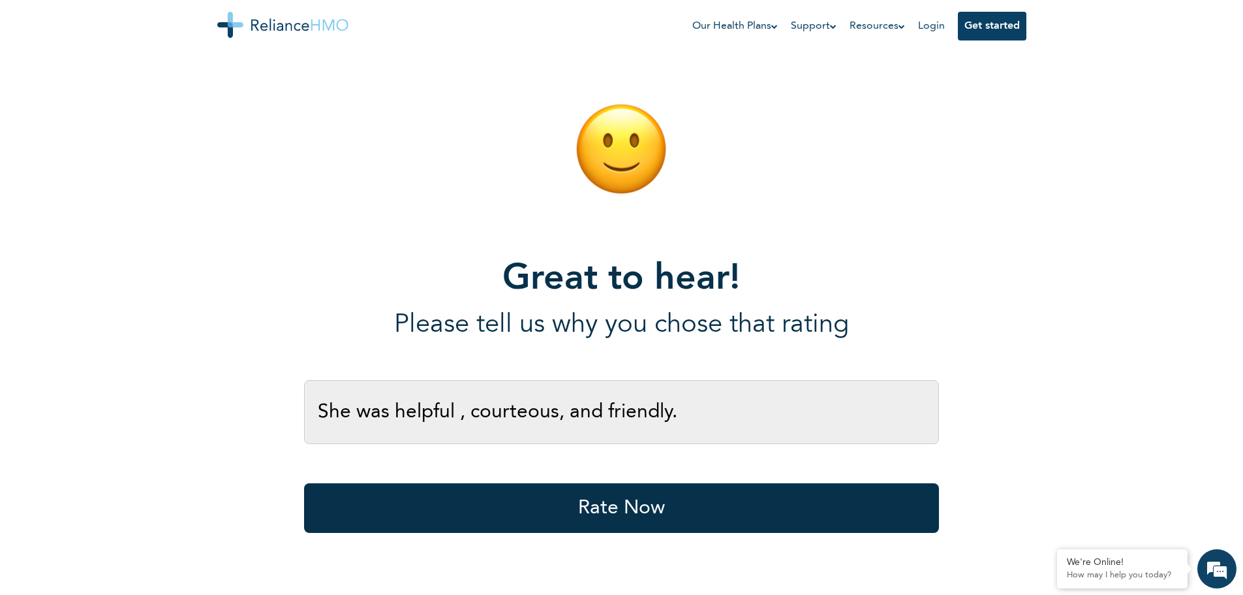
type input "She was helpful , courteous, and friendly."
click at [661, 489] on button "Rate Now" at bounding box center [621, 508] width 635 height 50
